Goal: Information Seeking & Learning: Learn about a topic

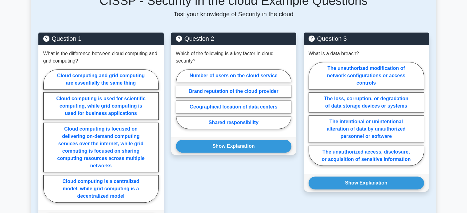
scroll to position [368, 0]
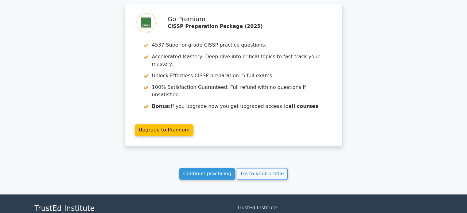
scroll to position [895, 0]
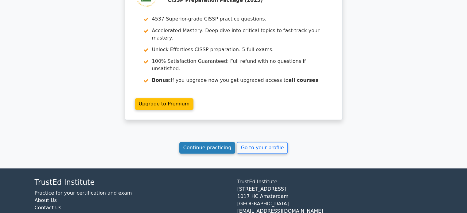
click at [211, 142] on link "Continue practicing" at bounding box center [207, 148] width 56 height 12
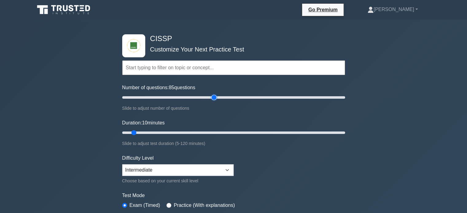
click at [213, 97] on input "Number of questions: 85 questions" at bounding box center [233, 97] width 223 height 7
drag, startPoint x: 204, startPoint y: 97, endPoint x: 200, endPoint y: 96, distance: 3.5
click at [203, 97] on input "Number of questions: 75 questions" at bounding box center [233, 97] width 223 height 7
click at [190, 96] on input "Number of questions: 75 questions" at bounding box center [233, 97] width 223 height 7
click at [179, 97] on input "Number of questions: 55 questions" at bounding box center [233, 97] width 223 height 7
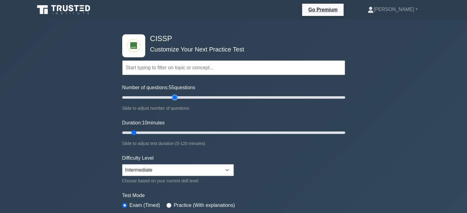
type input "50"
click at [172, 98] on input "Number of questions: 55 questions" at bounding box center [233, 97] width 223 height 7
type input "30"
click at [171, 133] on input "Duration: 30 minutes" at bounding box center [233, 132] width 223 height 7
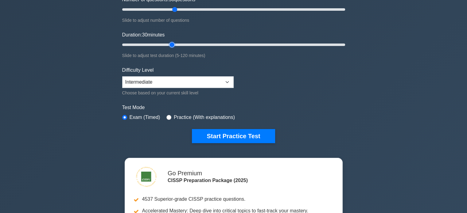
scroll to position [123, 0]
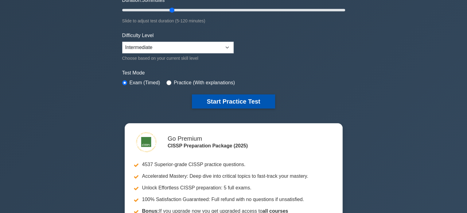
click at [223, 103] on button "Start Practice Test" at bounding box center [233, 102] width 83 height 14
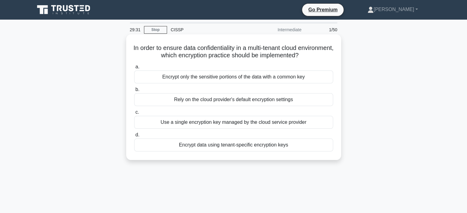
click at [199, 76] on div "Encrypt only the sensitive portions of the data with a common key" at bounding box center [233, 77] width 199 height 13
click at [193, 147] on div "Encrypt data using tenant-specific encryption keys" at bounding box center [233, 145] width 199 height 13
click at [134, 137] on input "d. Encrypt data using tenant-specific encryption keys" at bounding box center [134, 135] width 0 height 4
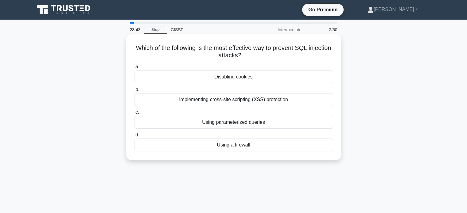
click at [227, 147] on div "Using a firewall" at bounding box center [233, 145] width 199 height 13
click at [134, 137] on input "d. Using a firewall" at bounding box center [134, 135] width 0 height 4
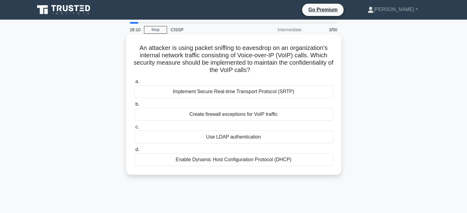
click at [247, 137] on div "Use LDAP authentication" at bounding box center [233, 137] width 199 height 13
click at [134, 129] on input "c. Use LDAP authentication" at bounding box center [134, 127] width 0 height 4
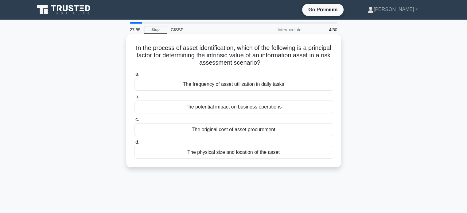
click at [243, 111] on div "The potential impact on business operations" at bounding box center [233, 107] width 199 height 13
click at [134, 99] on input "b. The potential impact on business operations" at bounding box center [134, 97] width 0 height 4
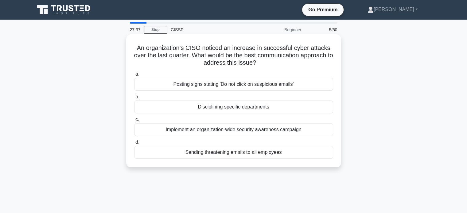
click at [242, 131] on div "Implement an organization-wide security awareness campaign" at bounding box center [233, 129] width 199 height 13
click at [134, 122] on input "c. Implement an organization-wide security awareness campaign" at bounding box center [134, 120] width 0 height 4
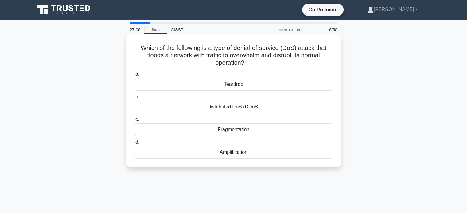
click at [266, 107] on div "Distributed DoS (DDoS)" at bounding box center [233, 107] width 199 height 13
click at [134, 99] on input "b. Distributed DoS (DDoS)" at bounding box center [134, 97] width 0 height 4
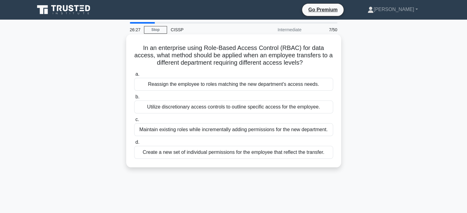
click at [282, 84] on div "Reassign the employee to roles matching the new department's access needs." at bounding box center [233, 84] width 199 height 13
click at [134, 76] on input "a. Reassign the employee to roles matching the new department's access needs." at bounding box center [134, 74] width 0 height 4
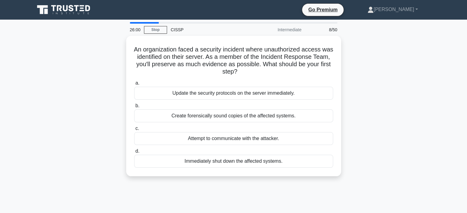
click at [276, 162] on div "Immediately shut down the affected systems." at bounding box center [233, 161] width 199 height 13
click at [134, 153] on input "d. Immediately shut down the affected systems." at bounding box center [134, 152] width 0 height 4
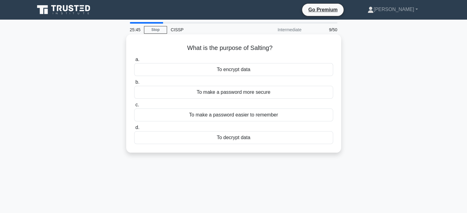
click at [244, 71] on div "To encrypt data" at bounding box center [233, 69] width 199 height 13
click at [134, 62] on input "a. To encrypt data" at bounding box center [134, 60] width 0 height 4
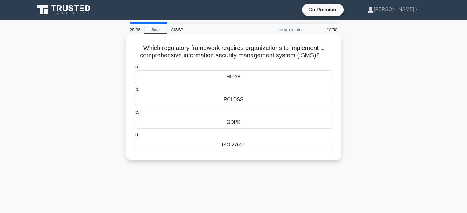
click at [242, 143] on div "ISO 27001" at bounding box center [233, 145] width 199 height 13
click at [134, 137] on input "d. ISO 27001" at bounding box center [134, 135] width 0 height 4
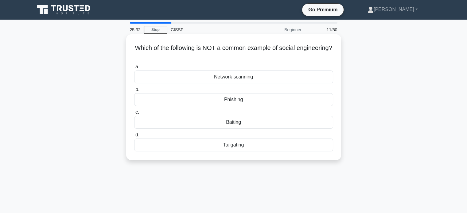
click at [237, 80] on div "Network scanning" at bounding box center [233, 77] width 199 height 13
click at [134, 69] on input "a. Network scanning" at bounding box center [134, 67] width 0 height 4
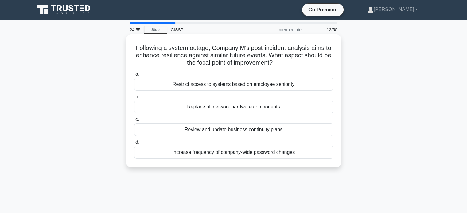
click at [218, 131] on div "Review and update business continuity plans" at bounding box center [233, 129] width 199 height 13
click at [134, 122] on input "c. Review and update business continuity plans" at bounding box center [134, 120] width 0 height 4
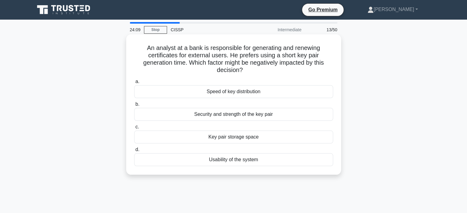
click at [253, 115] on div "Security and strength of the key pair" at bounding box center [233, 114] width 199 height 13
click at [134, 107] on input "b. Security and strength of the key pair" at bounding box center [134, 105] width 0 height 4
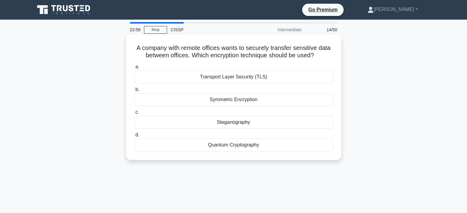
click at [247, 80] on div "Transport Layer Security (TLS)" at bounding box center [233, 77] width 199 height 13
click at [134, 69] on input "a. Transport Layer Security (TLS)" at bounding box center [134, 67] width 0 height 4
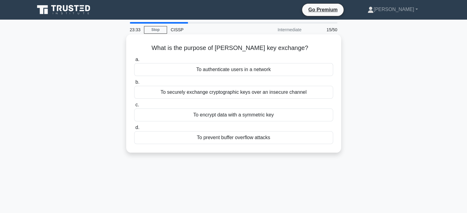
click at [246, 94] on div "To securely exchange cryptographic keys over an insecure channel" at bounding box center [233, 92] width 199 height 13
click at [134, 84] on input "b. To securely exchange cryptographic keys over an insecure channel" at bounding box center [134, 82] width 0 height 4
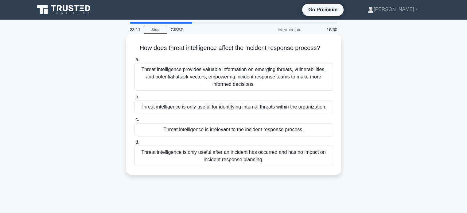
click at [194, 78] on div "Threat intelligence provides valuable information on emerging threats, vulnerab…" at bounding box center [233, 77] width 199 height 28
click at [134, 62] on input "a. Threat intelligence provides valuable information on emerging threats, vulne…" at bounding box center [134, 60] width 0 height 4
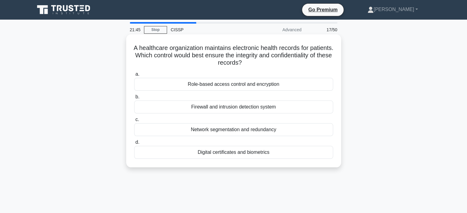
click at [219, 84] on div "Role-based access control and encryption" at bounding box center [233, 84] width 199 height 13
click at [134, 76] on input "a. Role-based access control and encryption" at bounding box center [134, 74] width 0 height 4
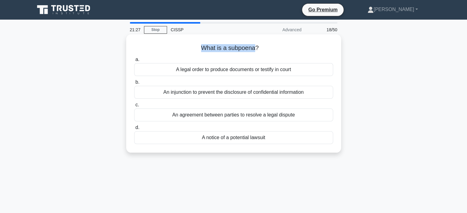
drag, startPoint x: 256, startPoint y: 50, endPoint x: 201, endPoint y: 47, distance: 55.1
click at [201, 47] on h5 "What is a subpoena? .spinner_0XTQ{transform-origin:center;animation:spinner_y6G…" at bounding box center [234, 48] width 200 height 8
copy h5 "What is a subpoena"
click at [221, 70] on div "A legal order to produce documents or testify in court" at bounding box center [233, 69] width 199 height 13
click at [134, 62] on input "a. A legal order to produce documents or testify in court" at bounding box center [134, 60] width 0 height 4
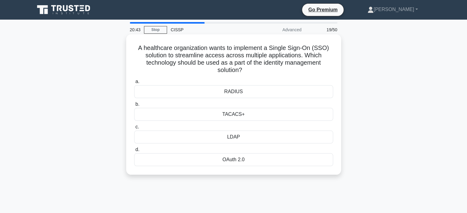
click at [232, 136] on div "LDAP" at bounding box center [233, 137] width 199 height 13
click at [134, 129] on input "c. LDAP" at bounding box center [134, 127] width 0 height 4
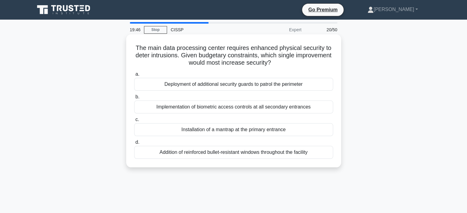
click at [244, 107] on div "Implementation of biometric access controls at all secondary entrances" at bounding box center [233, 107] width 199 height 13
click at [134, 99] on input "b. Implementation of biometric access controls at all secondary entrances" at bounding box center [134, 97] width 0 height 4
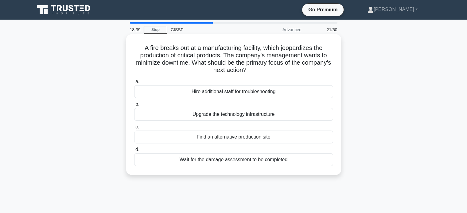
click at [257, 138] on div "Find an alternative production site" at bounding box center [233, 137] width 199 height 13
click at [134, 129] on input "c. Find an alternative production site" at bounding box center [134, 127] width 0 height 4
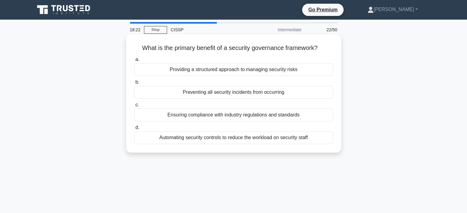
click at [233, 115] on div "Ensuring compliance with industry regulations and standards" at bounding box center [233, 115] width 199 height 13
click at [134, 107] on input "c. Ensuring compliance with industry regulations and standards" at bounding box center [134, 105] width 0 height 4
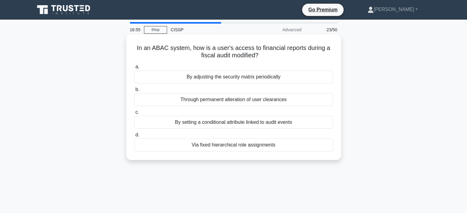
click at [262, 80] on div "By adjusting the security matrix periodically" at bounding box center [233, 77] width 199 height 13
click at [134, 69] on input "a. By adjusting the security matrix periodically" at bounding box center [134, 67] width 0 height 4
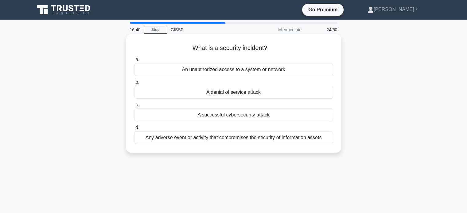
click at [215, 139] on div "Any adverse event or activity that compromises the security of information asse…" at bounding box center [233, 137] width 199 height 13
click at [134, 130] on input "d. Any adverse event or activity that compromises the security of information a…" at bounding box center [134, 128] width 0 height 4
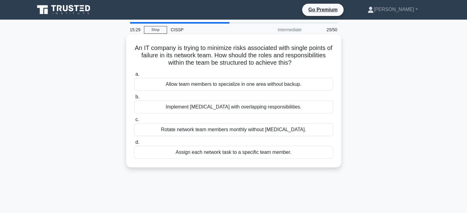
click at [254, 110] on div "Implement cross-training with overlapping responsibilities." at bounding box center [233, 107] width 199 height 13
click at [134, 99] on input "b. Implement cross-training with overlapping responsibilities." at bounding box center [134, 97] width 0 height 4
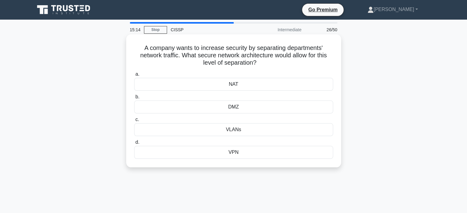
click at [236, 107] on div "DMZ" at bounding box center [233, 107] width 199 height 13
click at [134, 99] on input "b. DMZ" at bounding box center [134, 97] width 0 height 4
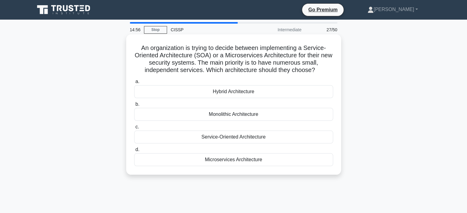
click at [236, 157] on div "Microservices Architecture" at bounding box center [233, 159] width 199 height 13
click at [134, 152] on input "d. Microservices Architecture" at bounding box center [134, 150] width 0 height 4
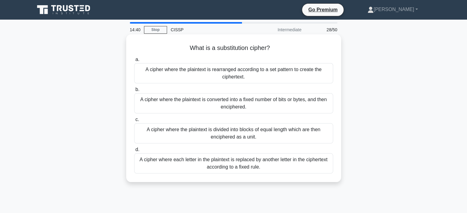
click at [256, 166] on div "A cipher where each letter in the plaintext is replaced by another letter in th…" at bounding box center [233, 163] width 199 height 20
click at [134, 152] on input "d. A cipher where each letter in the plaintext is replaced by another letter in…" at bounding box center [134, 150] width 0 height 4
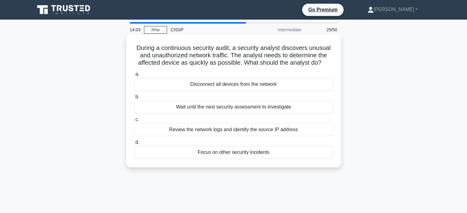
click at [258, 131] on div "Review the network logs and identify the source IP address" at bounding box center [233, 129] width 199 height 13
click at [134, 122] on input "c. Review the network logs and identify the source IP address" at bounding box center [134, 120] width 0 height 4
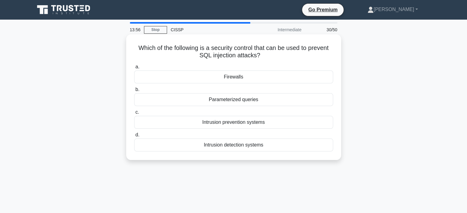
click at [235, 77] on div "Firewalls" at bounding box center [233, 77] width 199 height 13
click at [134, 69] on input "a. Firewalls" at bounding box center [134, 67] width 0 height 4
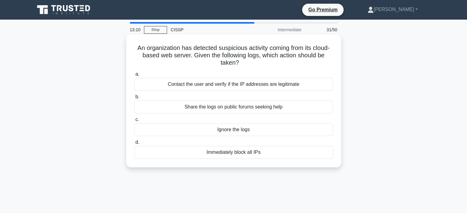
click at [264, 84] on div "Contact the user and verify if the IP addresses are legitimate" at bounding box center [233, 84] width 199 height 13
click at [134, 76] on input "a. Contact the user and verify if the IP addresses are legitimate" at bounding box center [134, 74] width 0 height 4
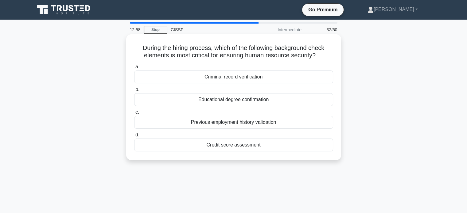
click at [233, 124] on div "Previous employment history validation" at bounding box center [233, 122] width 199 height 13
click at [134, 115] on input "c. Previous employment history validation" at bounding box center [134, 113] width 0 height 4
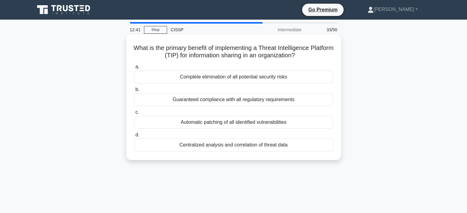
click at [233, 77] on div "Complete elimination of all potential security risks" at bounding box center [233, 77] width 199 height 13
click at [134, 69] on input "a. Complete elimination of all potential security risks" at bounding box center [134, 67] width 0 height 4
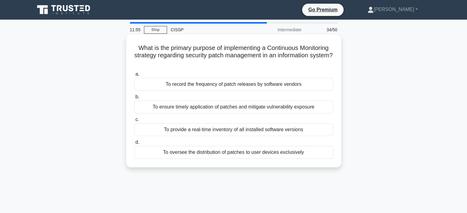
click at [262, 110] on div "To ensure timely application of patches and mitigate vulnerability exposure" at bounding box center [233, 107] width 199 height 13
click at [134, 99] on input "b. To ensure timely application of patches and mitigate vulnerability exposure" at bounding box center [134, 97] width 0 height 4
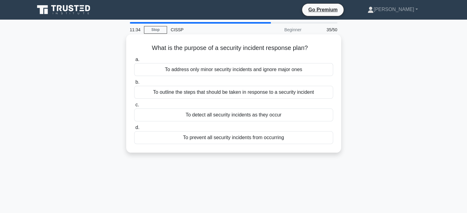
click at [234, 94] on div "To outline the steps that should be taken in response to a security incident" at bounding box center [233, 92] width 199 height 13
click at [161, 95] on div "To outline the steps that should be taken in response to a security incident" at bounding box center [233, 92] width 199 height 13
click at [134, 84] on input "b. To outline the steps that should be taken in response to a security incident" at bounding box center [134, 82] width 0 height 4
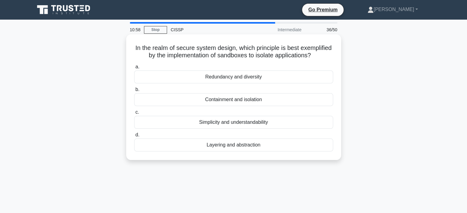
click at [253, 106] on div "Containment and isolation" at bounding box center [233, 99] width 199 height 13
click at [134, 92] on input "b. Containment and isolation" at bounding box center [134, 90] width 0 height 4
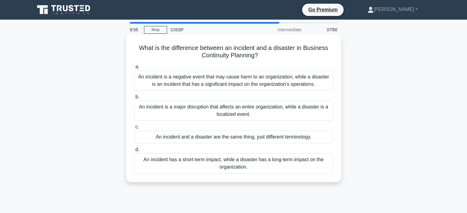
click at [213, 79] on div "An incident is a negative event that may cause harm to an organization, while a…" at bounding box center [233, 81] width 199 height 20
click at [134, 69] on input "a. An incident is a negative event that may cause harm to an organization, whil…" at bounding box center [134, 67] width 0 height 4
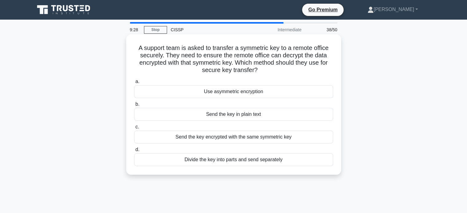
click at [223, 94] on div "Use asymmetric encryption" at bounding box center [233, 91] width 199 height 13
click at [134, 84] on input "a. Use asymmetric encryption" at bounding box center [134, 82] width 0 height 4
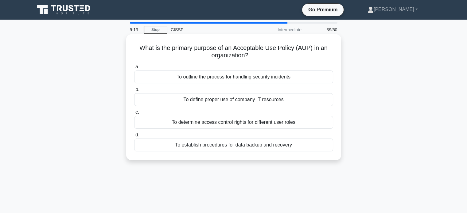
click at [257, 100] on div "To define proper use of company IT resources" at bounding box center [233, 99] width 199 height 13
click at [222, 104] on div "To define proper use of company IT resources" at bounding box center [233, 99] width 199 height 13
click at [134, 92] on input "b. To define proper use of company IT resources" at bounding box center [134, 90] width 0 height 4
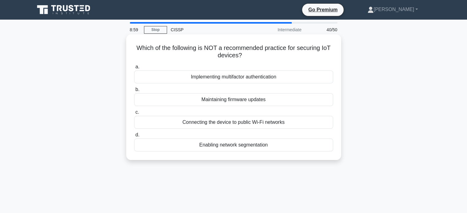
click at [276, 121] on div "Connecting the device to public Wi-Fi networks" at bounding box center [233, 122] width 199 height 13
click at [134, 115] on input "c. Connecting the device to public Wi-Fi networks" at bounding box center [134, 113] width 0 height 4
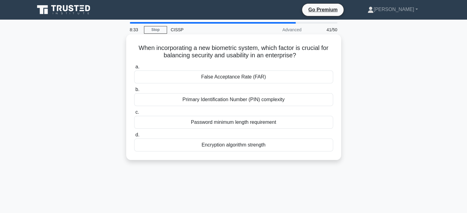
click at [219, 103] on div "Primary Identification Number (PIN) complexity" at bounding box center [233, 99] width 199 height 13
click at [134, 92] on input "b. Primary Identification Number (PIN) complexity" at bounding box center [134, 90] width 0 height 4
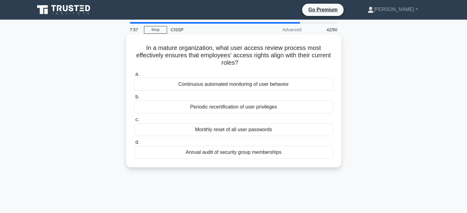
click at [215, 157] on div "Annual audit of security group memberships" at bounding box center [233, 152] width 199 height 13
click at [134, 145] on input "d. Annual audit of security group memberships" at bounding box center [134, 143] width 0 height 4
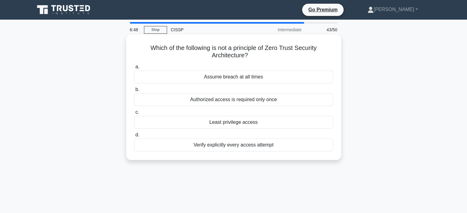
click at [238, 77] on div "Assume breach at all times" at bounding box center [233, 77] width 199 height 13
click at [134, 69] on input "a. Assume breach at all times" at bounding box center [134, 67] width 0 height 4
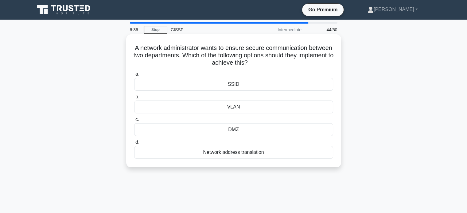
click at [240, 108] on div "VLAN" at bounding box center [233, 107] width 199 height 13
click at [134, 99] on input "b. VLAN" at bounding box center [134, 97] width 0 height 4
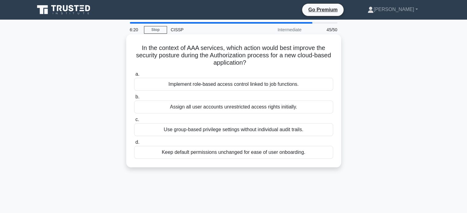
click at [201, 108] on div "Assign all user accounts unrestricted access rights initially." at bounding box center [233, 107] width 199 height 13
click at [134, 99] on input "b. Assign all user accounts unrestricted access rights initially." at bounding box center [134, 97] width 0 height 4
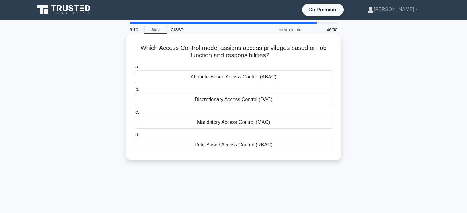
click at [231, 145] on div "Role-Based Access Control (RBAC)" at bounding box center [233, 145] width 199 height 13
click at [134, 137] on input "d. Role-Based Access Control (RBAC)" at bounding box center [134, 135] width 0 height 4
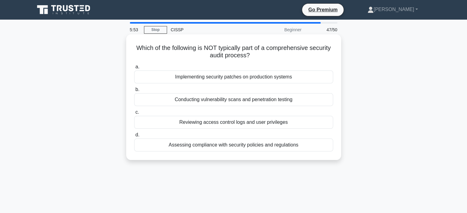
click at [212, 146] on div "Assessing compliance with security policies and regulations" at bounding box center [233, 145] width 199 height 13
click at [134, 137] on input "d. Assessing compliance with security policies and regulations" at bounding box center [134, 135] width 0 height 4
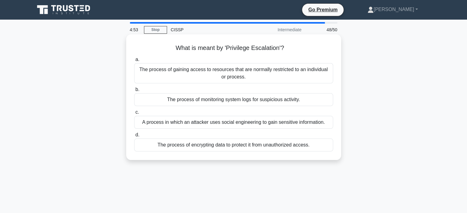
click at [221, 124] on div "A process in which an attacker uses social engineering to gain sensitive inform…" at bounding box center [233, 122] width 199 height 13
click at [134, 115] on input "c. A process in which an attacker uses social engineering to gain sensitive inf…" at bounding box center [134, 113] width 0 height 4
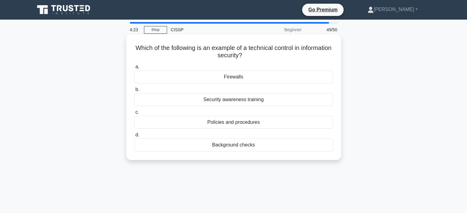
click at [246, 79] on div "Firewalls" at bounding box center [233, 77] width 199 height 13
click at [134, 69] on input "a. Firewalls" at bounding box center [134, 67] width 0 height 4
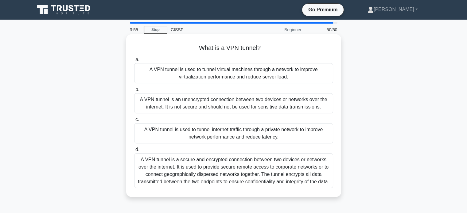
click at [203, 173] on div "A VPN tunnel is a secure and encrypted connection between two devices or networ…" at bounding box center [233, 170] width 199 height 35
click at [134, 152] on input "d. A VPN tunnel is a secure and encrypted connection between two devices or net…" at bounding box center [134, 150] width 0 height 4
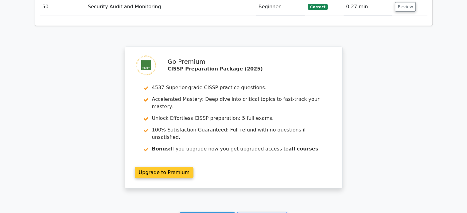
scroll to position [1983, 0]
